Goal: Task Accomplishment & Management: Use online tool/utility

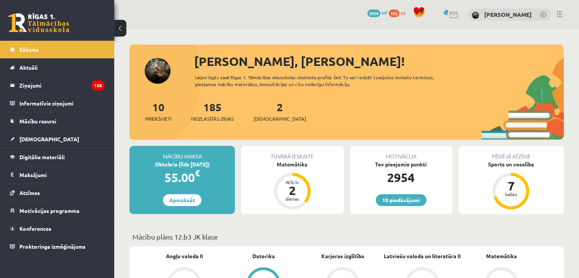
click at [264, 112] on div "2 Ieskaites" at bounding box center [279, 111] width 53 height 24
click at [269, 116] on span "[DEMOGRAPHIC_DATA]" at bounding box center [279, 119] width 53 height 8
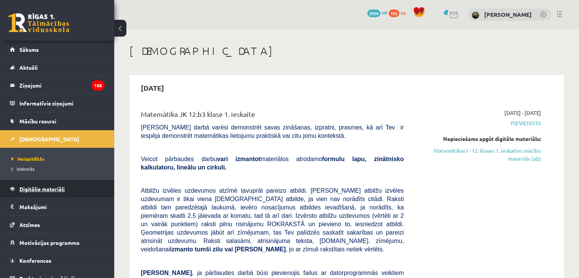
click at [46, 193] on link "Digitālie materiāli" at bounding box center [57, 189] width 95 height 18
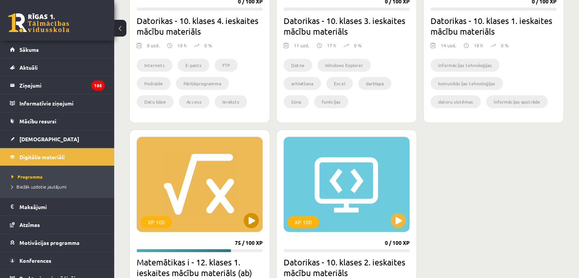
scroll to position [343, 0]
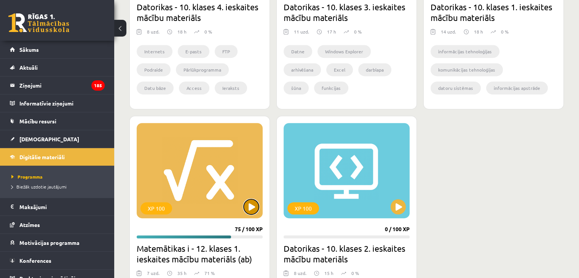
click at [256, 211] on button at bounding box center [251, 206] width 15 height 15
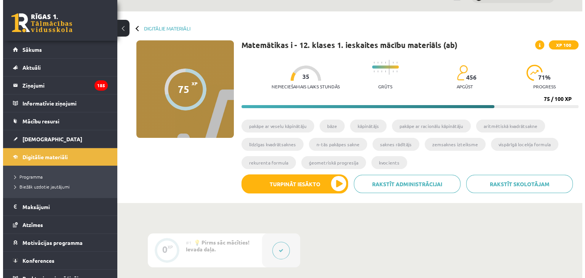
scroll to position [190, 0]
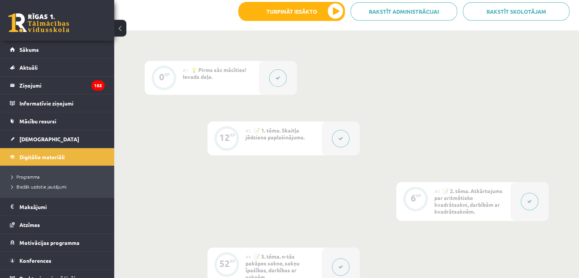
drag, startPoint x: 343, startPoint y: 25, endPoint x: 339, endPoint y: 23, distance: 4.3
click at [340, 24] on div "Rakstīt skolotājam Rakstīt administrācijai Turpināt iesākto" at bounding box center [406, 14] width 337 height 25
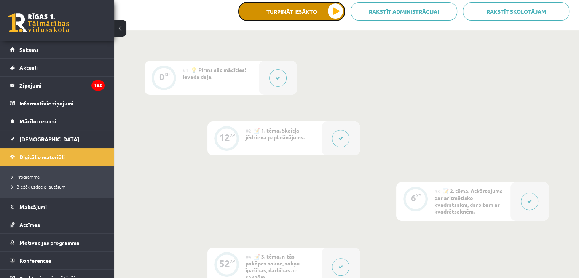
click at [336, 16] on button "Turpināt iesākto" at bounding box center [291, 11] width 107 height 19
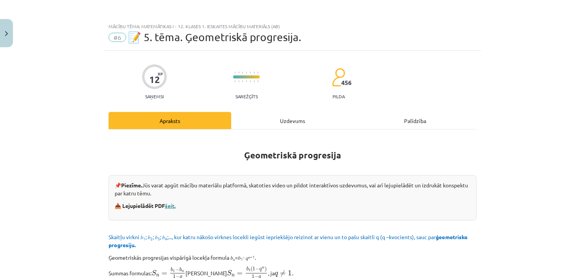
click at [168, 203] on link "šeit." at bounding box center [170, 205] width 11 height 7
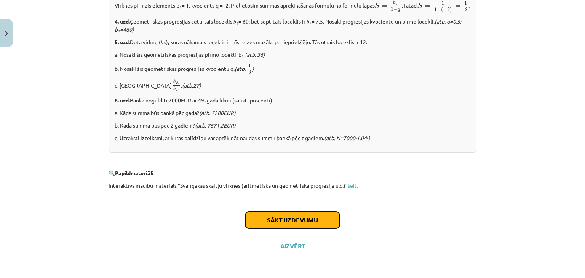
click at [315, 214] on button "Sākt uzdevumu" at bounding box center [292, 220] width 94 height 17
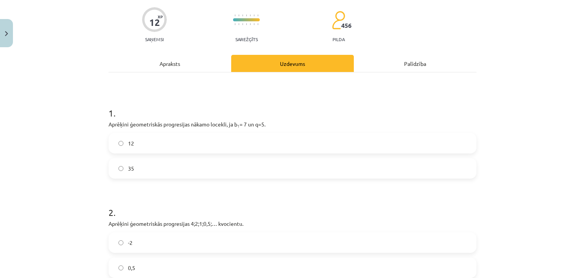
scroll to position [95, 0]
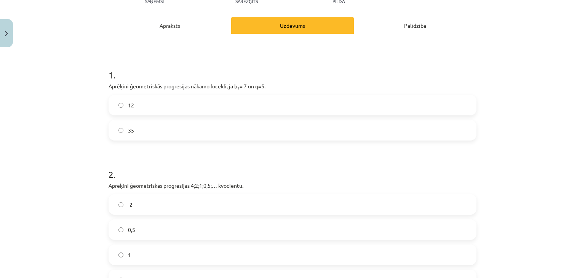
drag, startPoint x: 191, startPoint y: 151, endPoint x: 201, endPoint y: 139, distance: 15.8
click at [200, 140] on div "35" at bounding box center [292, 130] width 368 height 21
click at [80, 149] on div "Mācību tēma: Matemātikas i - 12. klases 1. ieskaites mācību materiāls (ab) #6 📝…" at bounding box center [292, 139] width 585 height 278
click at [90, 157] on div "Mācību tēma: Matemātikas i - 12. klases 1. ieskaites mācību materiāls (ab) #6 📝…" at bounding box center [292, 139] width 585 height 278
click at [15, 135] on div "Mācību tēma: Matemātikas i - 12. klases 1. ieskaites mācību materiāls (ab) #6 📝…" at bounding box center [292, 139] width 585 height 278
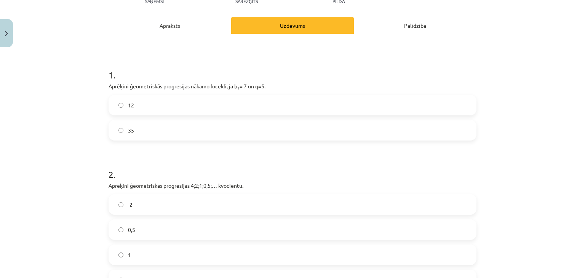
scroll to position [133, 0]
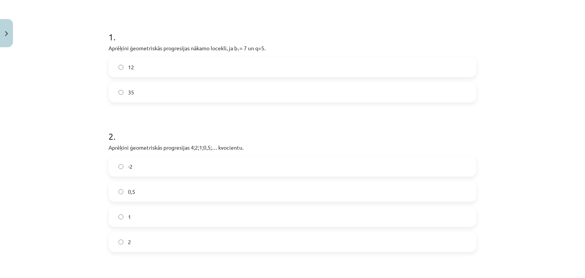
click at [123, 85] on label "35" at bounding box center [292, 92] width 366 height 19
click at [164, 198] on label "0,5" at bounding box center [292, 191] width 366 height 19
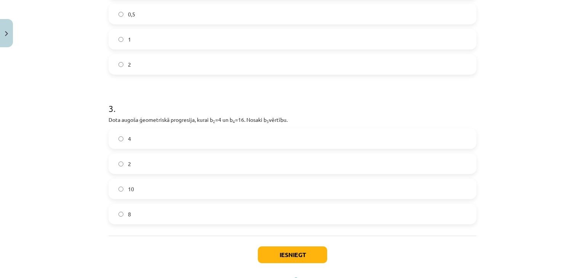
scroll to position [324, 0]
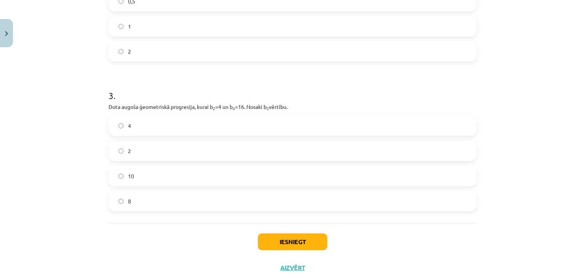
click at [149, 192] on label "8" at bounding box center [292, 200] width 366 height 19
click at [283, 241] on button "Iesniegt" at bounding box center [292, 241] width 69 height 17
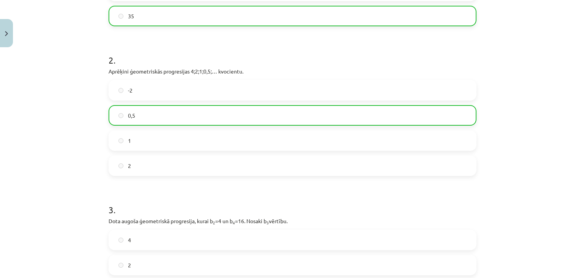
scroll to position [362, 0]
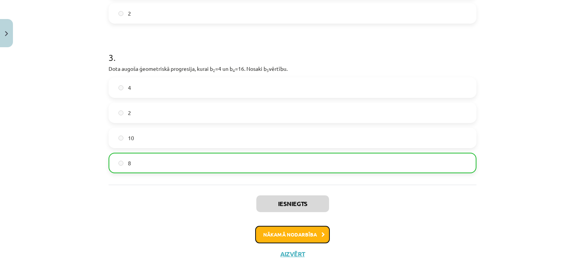
click at [299, 231] on button "Nākamā nodarbība" at bounding box center [292, 235] width 75 height 18
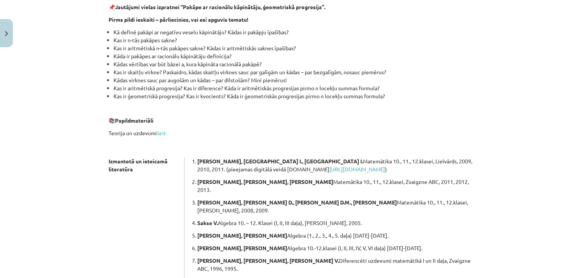
scroll to position [204, 0]
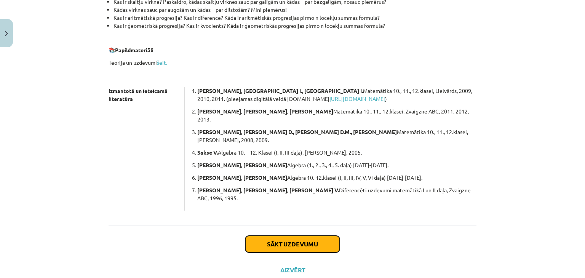
click at [297, 236] on button "Sākt uzdevumu" at bounding box center [292, 244] width 94 height 17
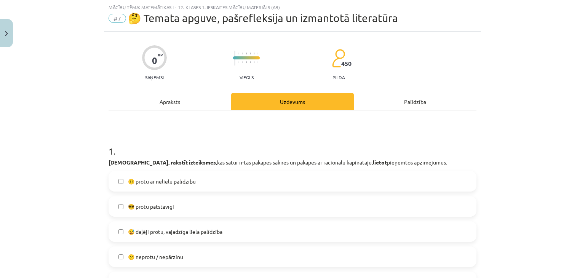
scroll to position [95, 0]
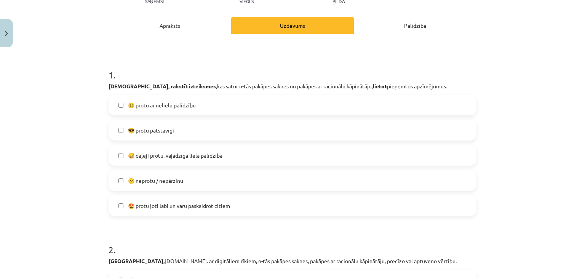
click at [196, 156] on span "😅 daļēji protu, vajadzīga liela palīdzība" at bounding box center [175, 155] width 94 height 8
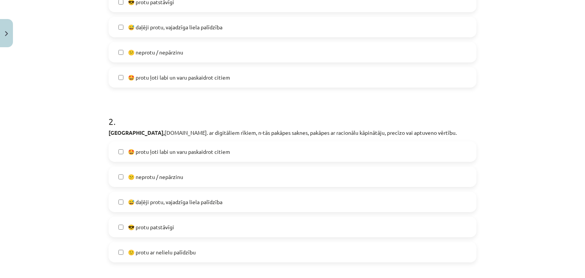
scroll to position [247, 0]
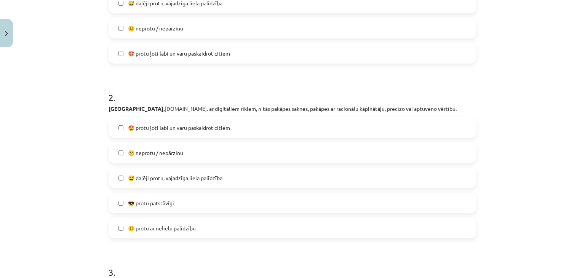
click at [151, 197] on label "😎 protu patstāvīgi" at bounding box center [292, 202] width 366 height 19
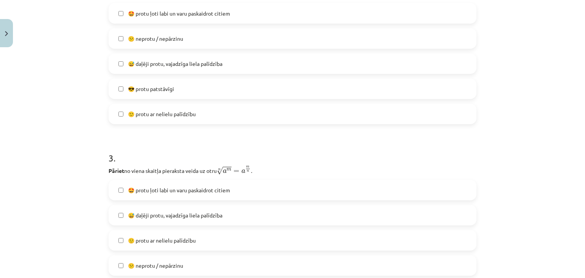
scroll to position [438, 0]
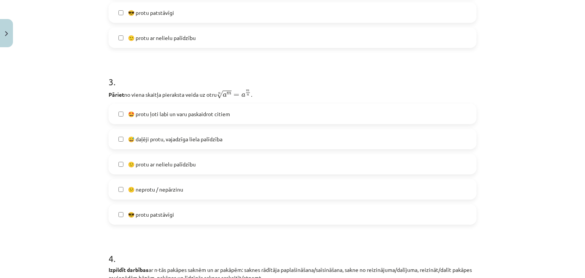
click at [171, 168] on label "🙂 protu ar nelielu palīdzību" at bounding box center [292, 164] width 366 height 19
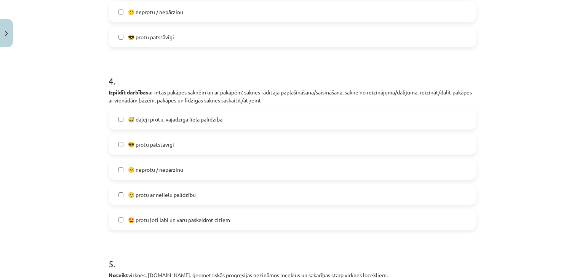
scroll to position [628, 0]
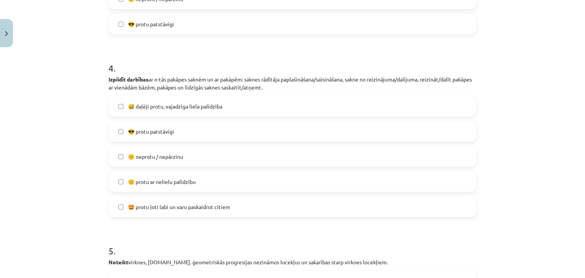
click at [156, 182] on span "🙂 protu ar nelielu palīdzību" at bounding box center [162, 182] width 68 height 8
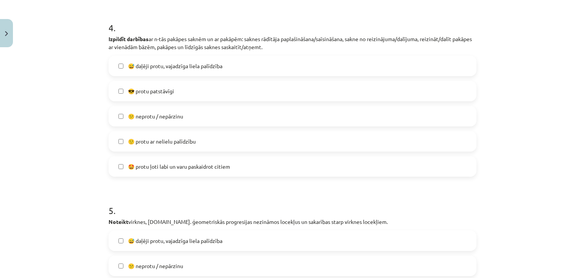
scroll to position [704, 0]
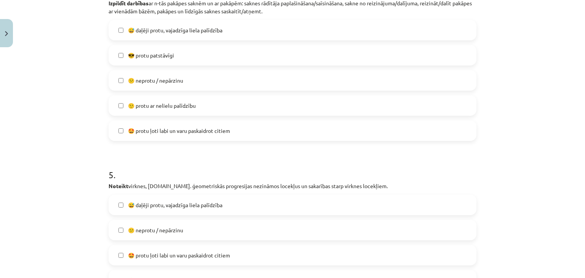
click at [176, 34] on label "😅 daļēji protu, vajadzīga liela palīdzība" at bounding box center [292, 30] width 366 height 19
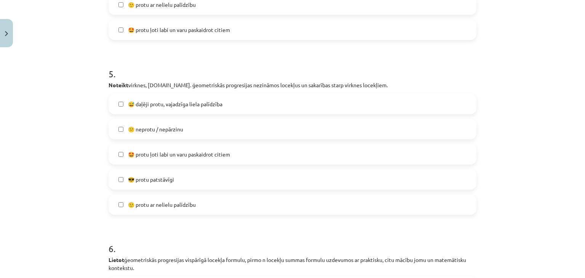
scroll to position [818, 0]
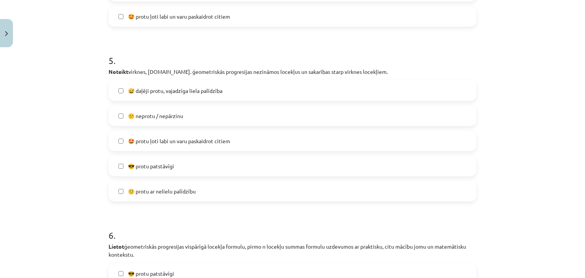
click at [185, 91] on span "😅 daļēji protu, vajadzīga liela palīdzība" at bounding box center [175, 91] width 94 height 8
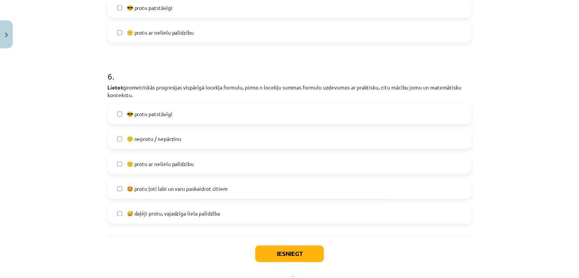
scroll to position [1012, 0]
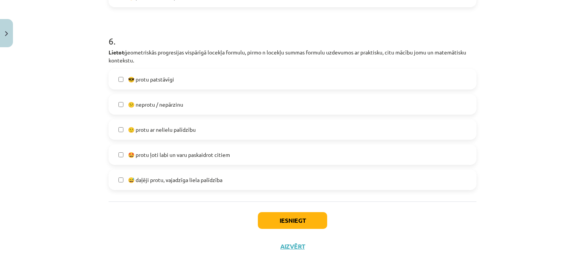
click at [152, 177] on span "😅 daļēji protu, vajadzīga liela palīdzība" at bounding box center [175, 180] width 94 height 8
click at [263, 213] on button "Iesniegt" at bounding box center [292, 220] width 69 height 17
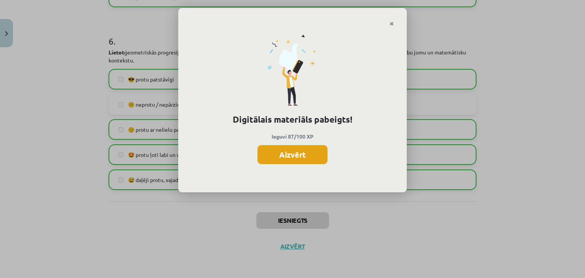
click at [292, 156] on button "Aizvērt" at bounding box center [292, 154] width 70 height 19
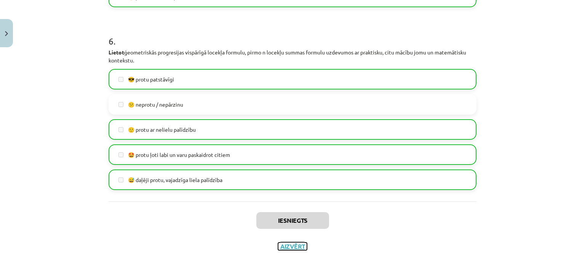
click at [292, 248] on button "Aizvērt" at bounding box center [292, 246] width 29 height 8
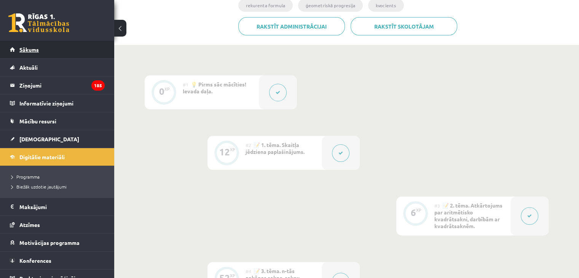
scroll to position [132, 0]
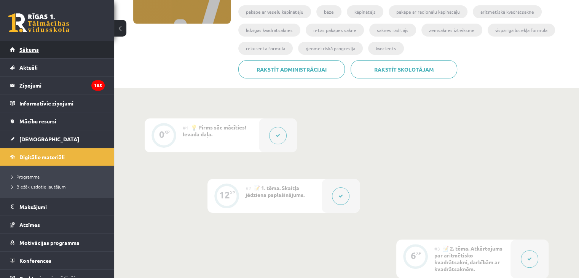
click at [80, 48] on link "Sākums" at bounding box center [57, 50] width 95 height 18
